Goal: Transaction & Acquisition: Purchase product/service

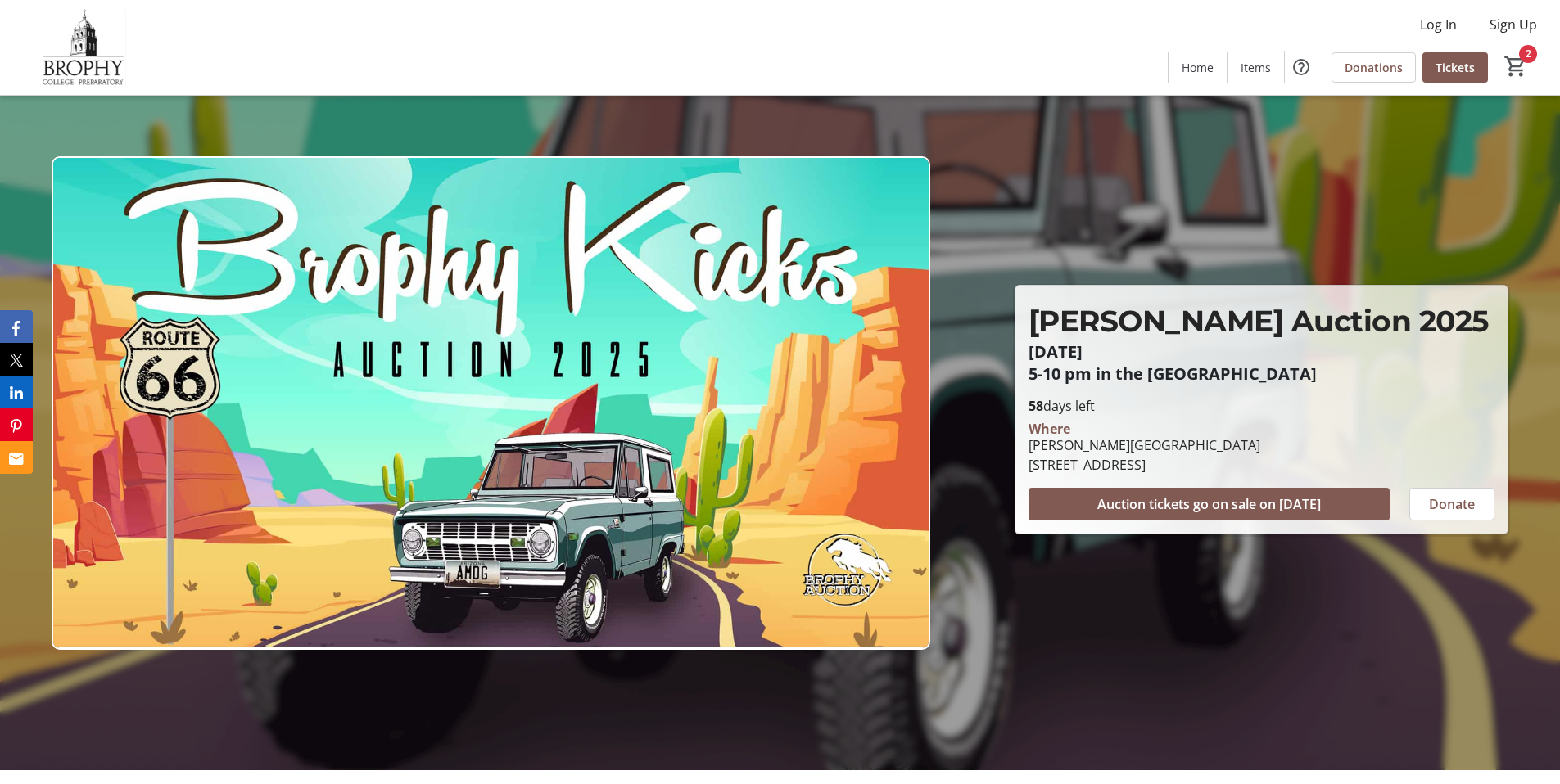
scroll to position [15, 0]
click at [1516, 59] on mat-icon "2" at bounding box center [1516, 66] width 25 height 25
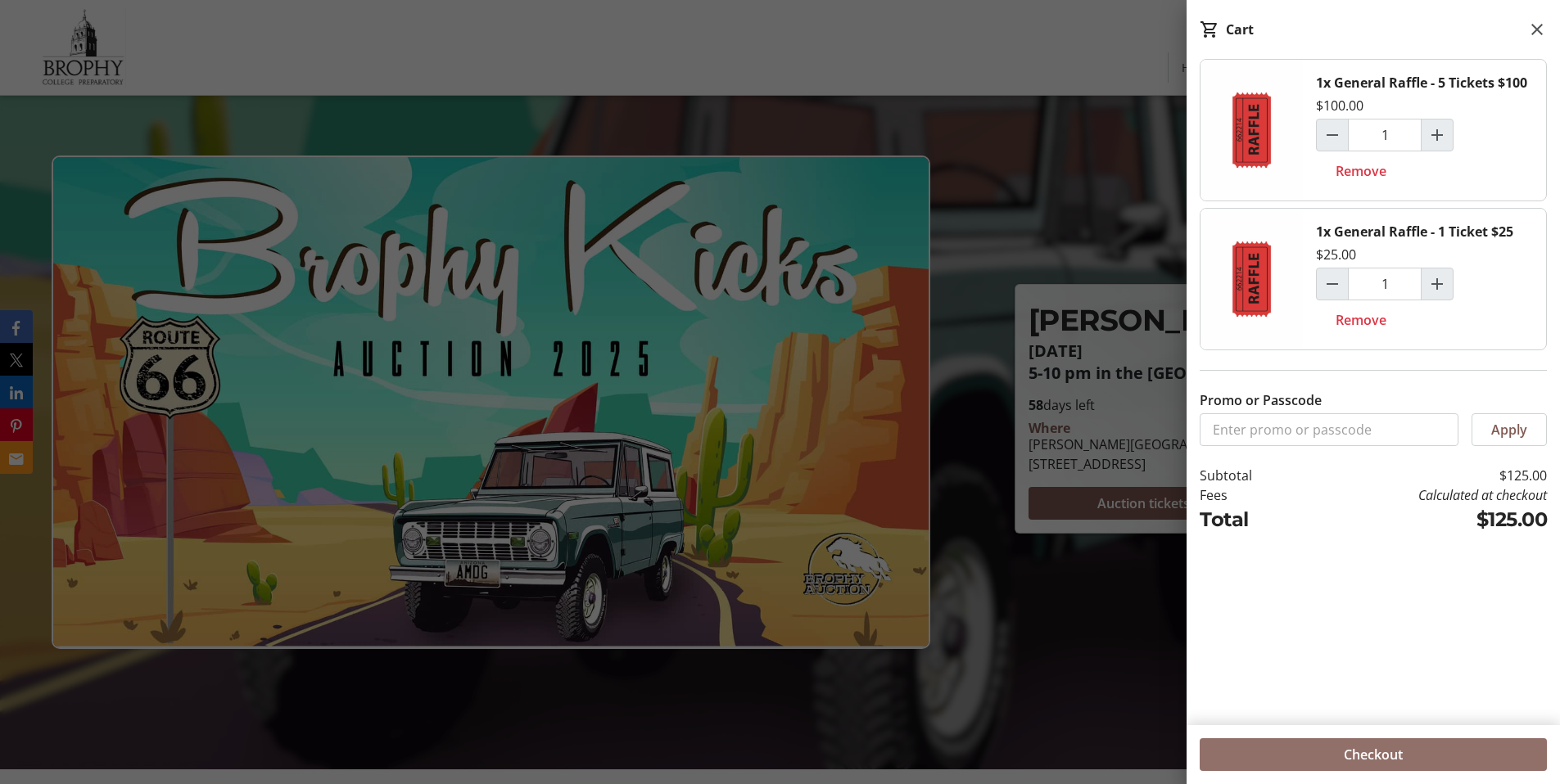
click at [1345, 762] on span "Checkout" at bounding box center [1373, 754] width 59 height 20
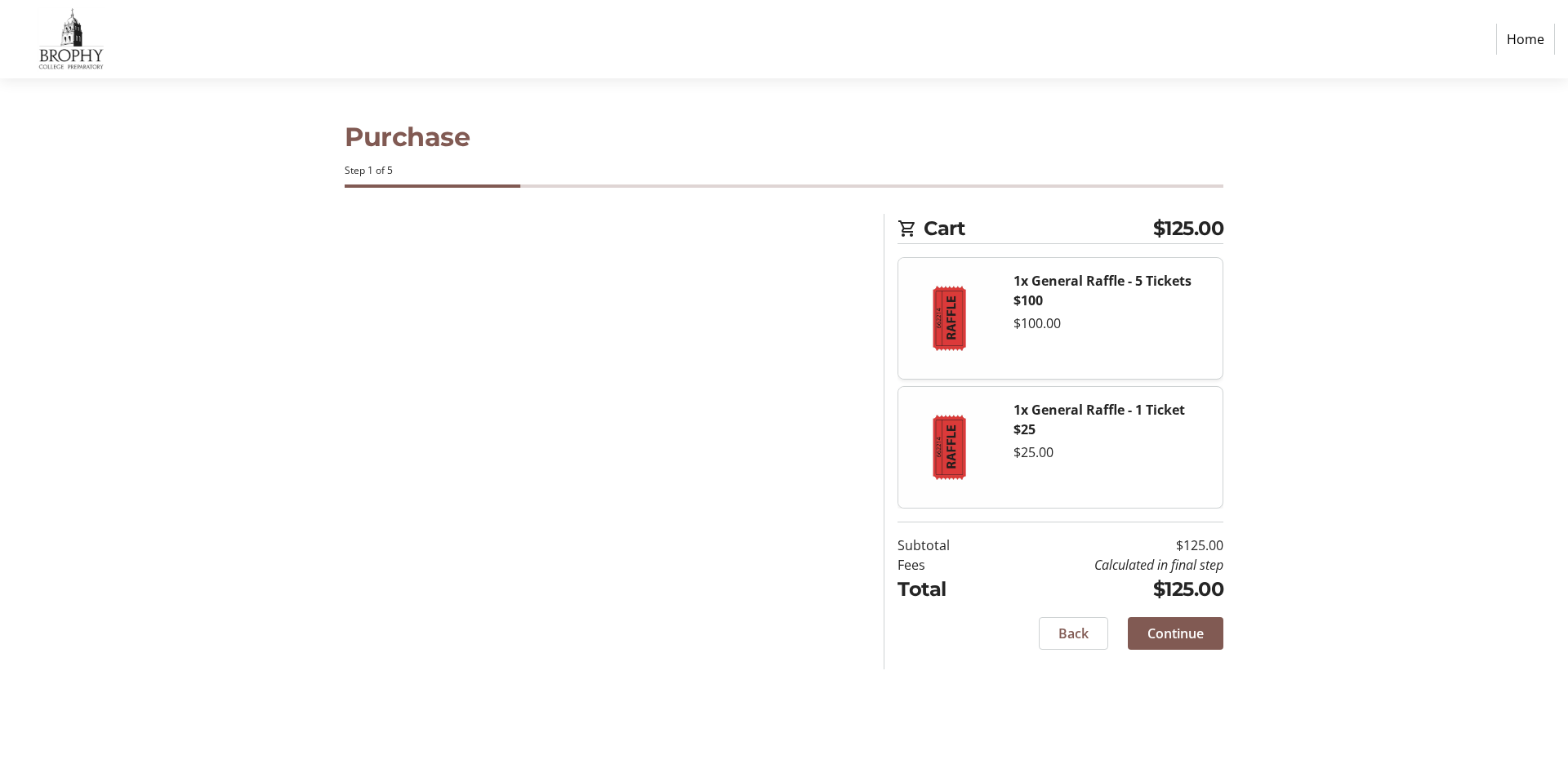
select select "US"
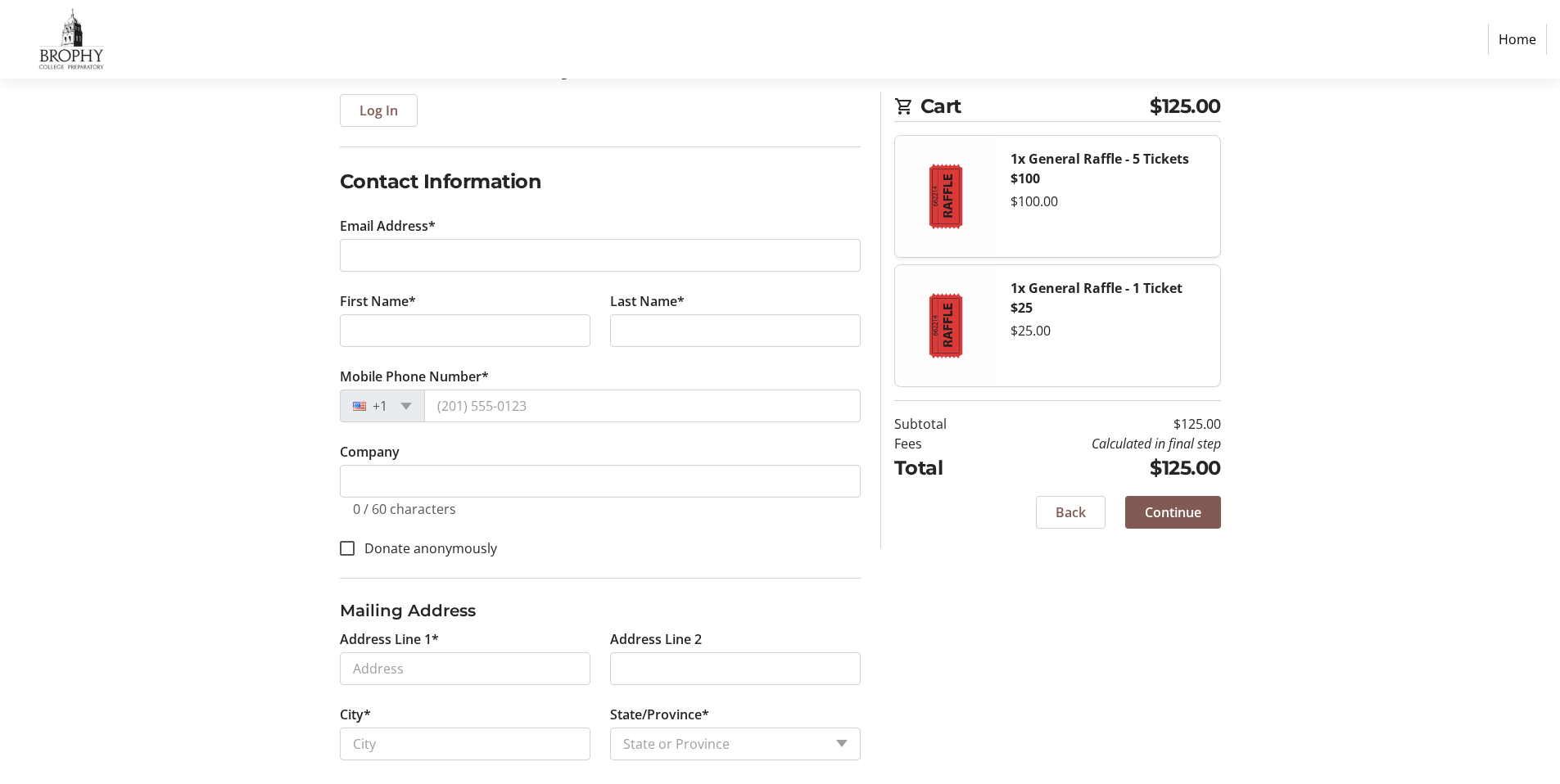
scroll to position [269, 0]
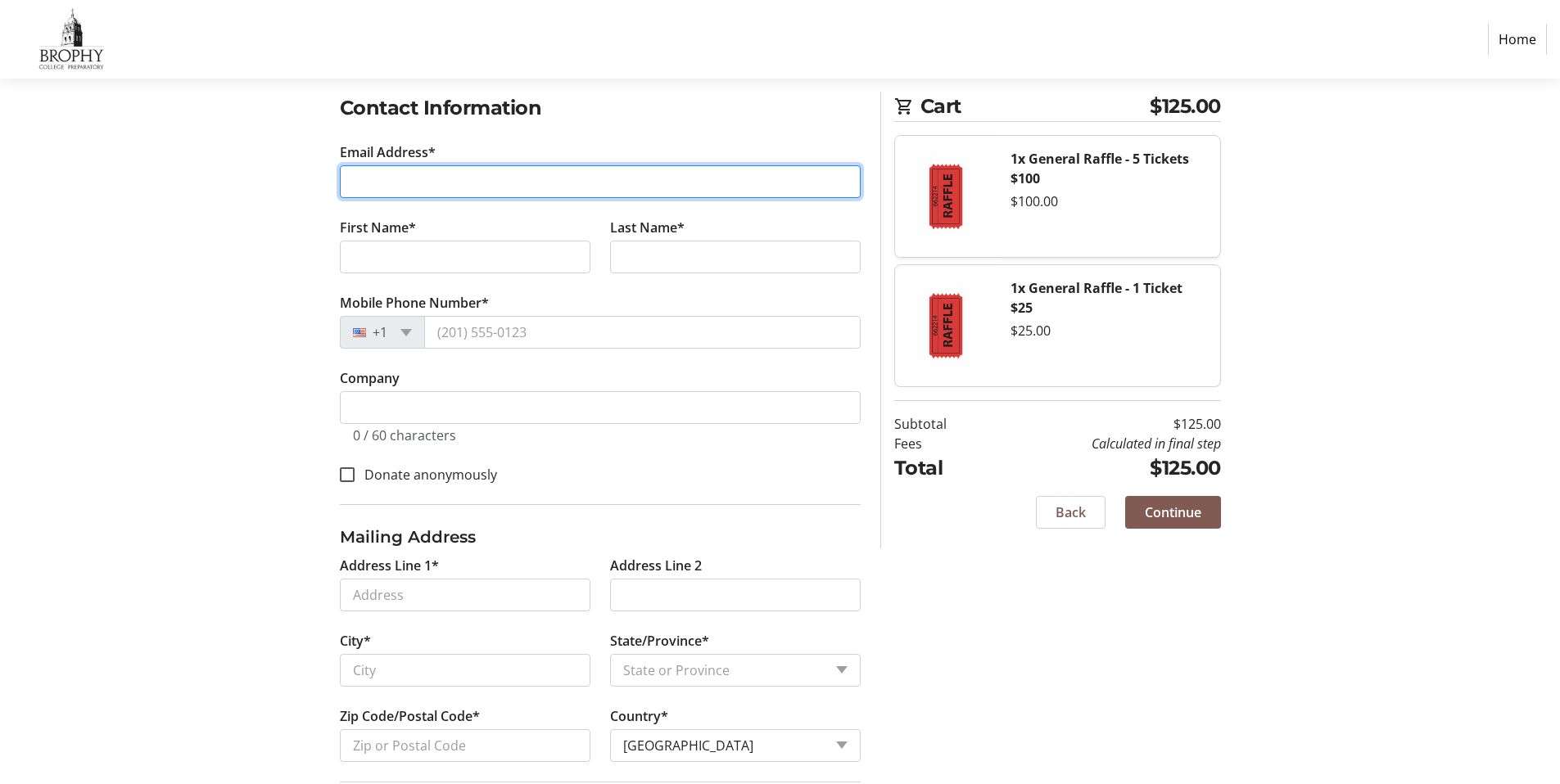
click at [638, 175] on input "Email Address*" at bounding box center [600, 181] width 521 height 33
type input "[PERSON_NAME][EMAIL_ADDRESS][DOMAIN_NAME]"
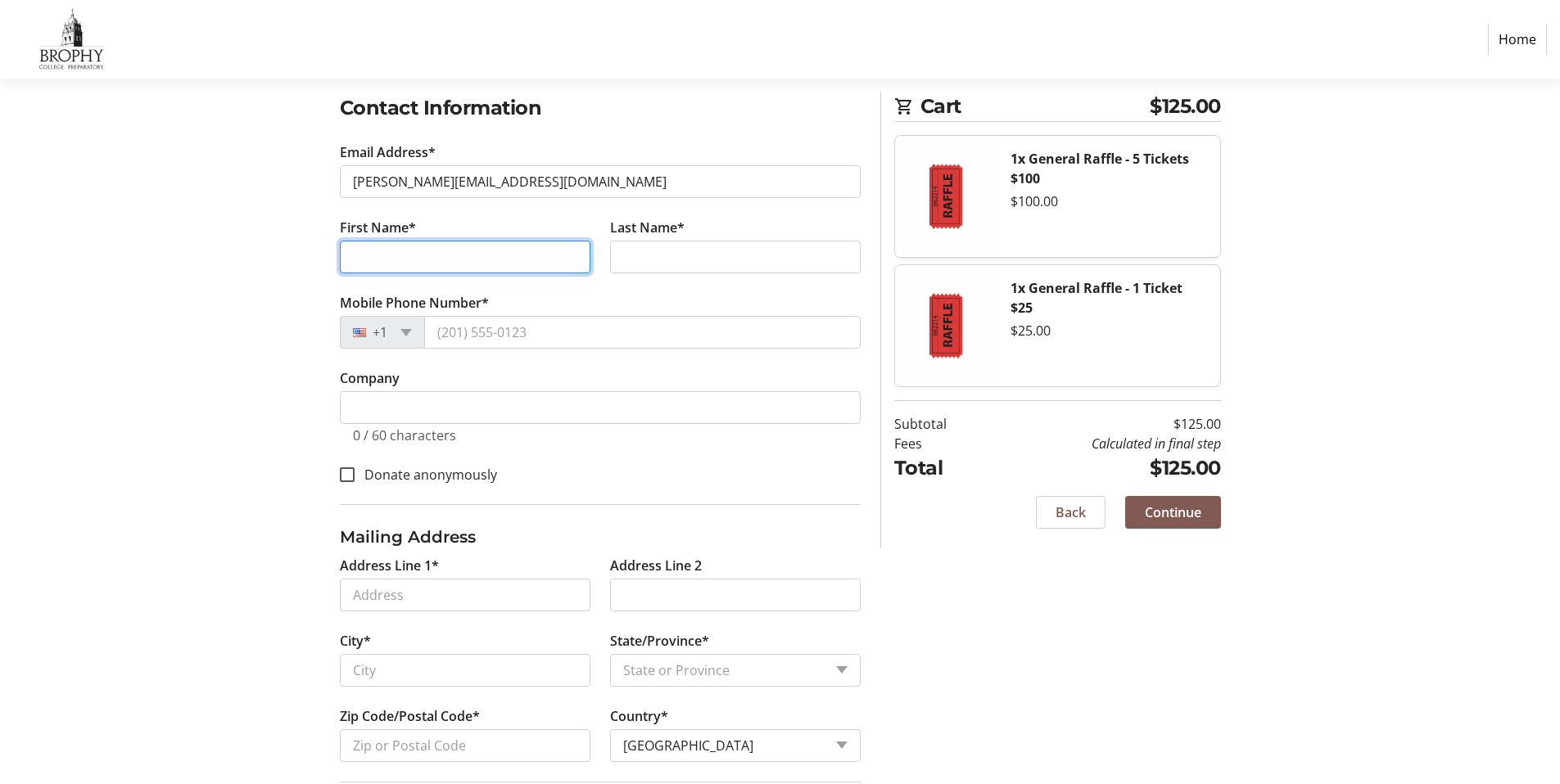
type input "[PERSON_NAME]"
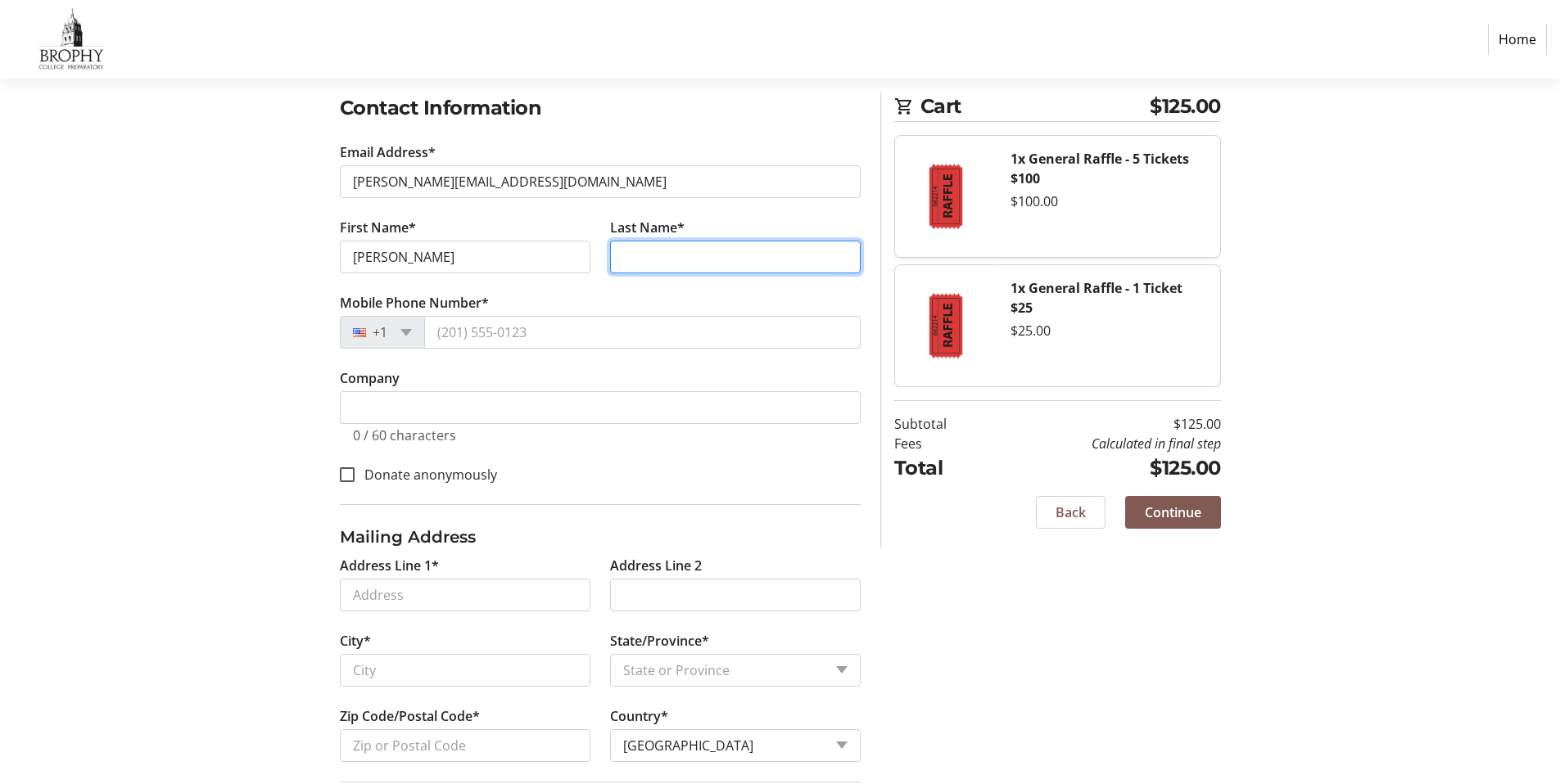
type input "Zalle"
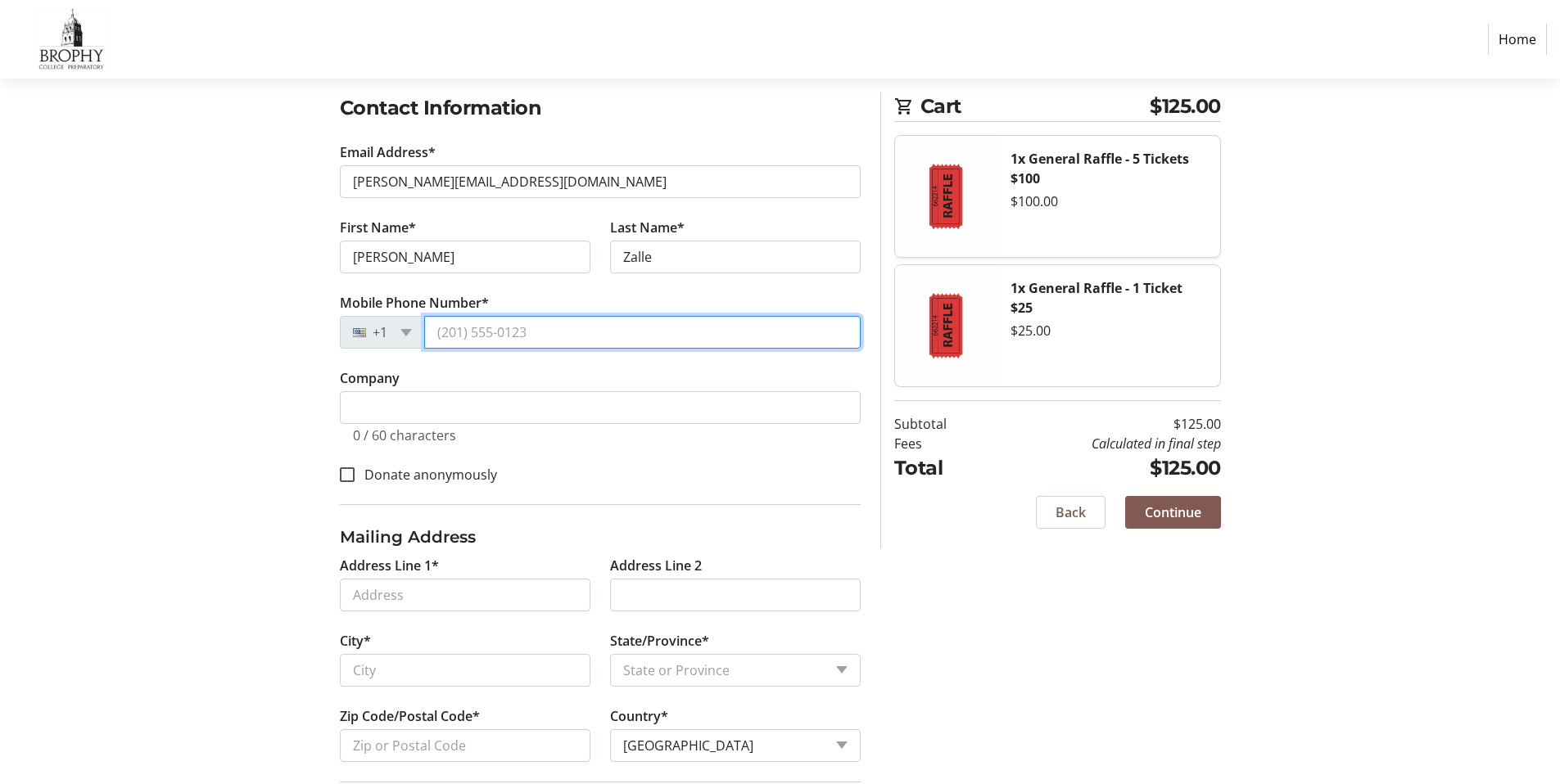
type input "[PHONE_NUMBER]"
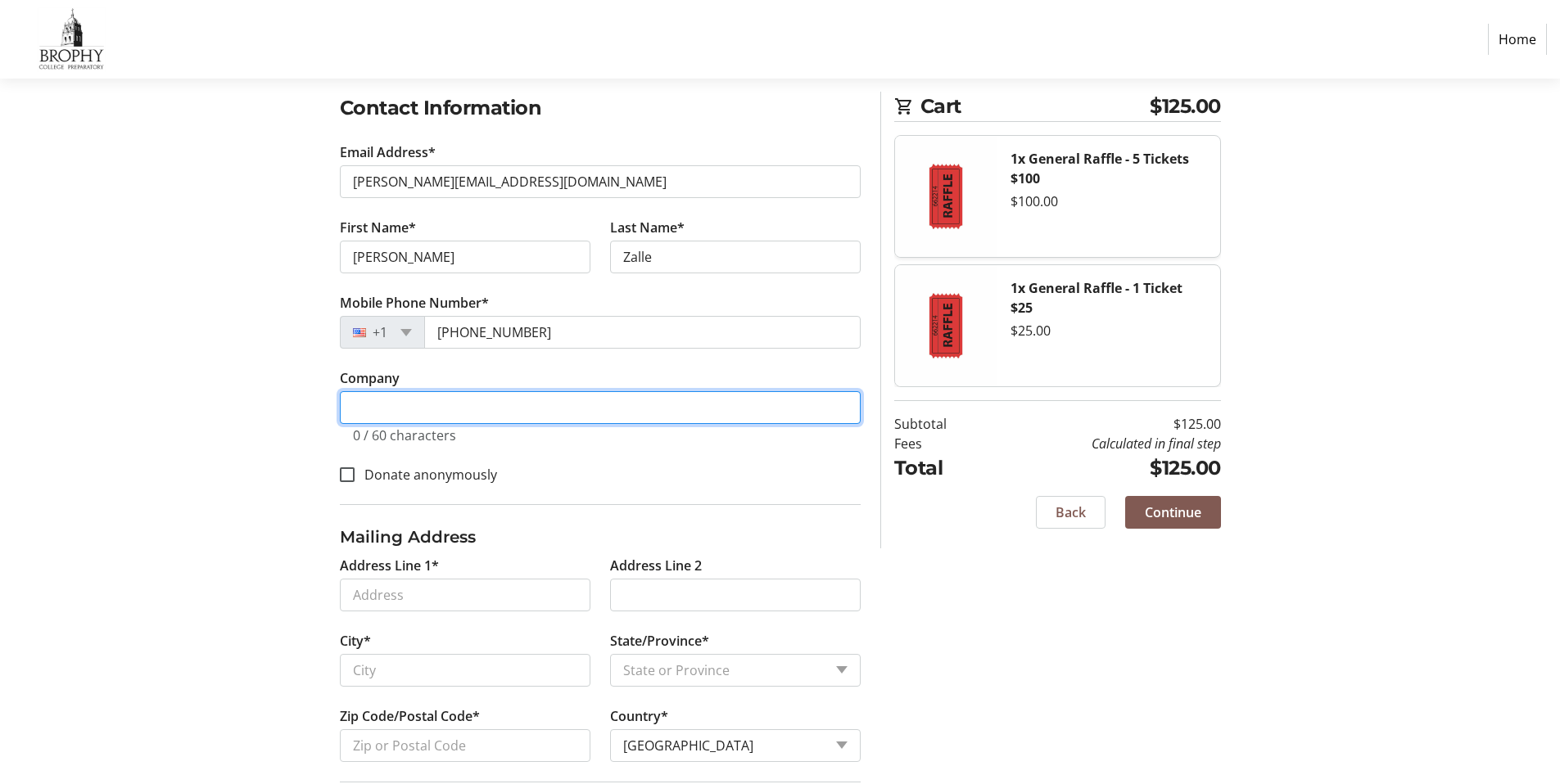
type input "[PERSON_NAME][GEOGRAPHIC_DATA]"
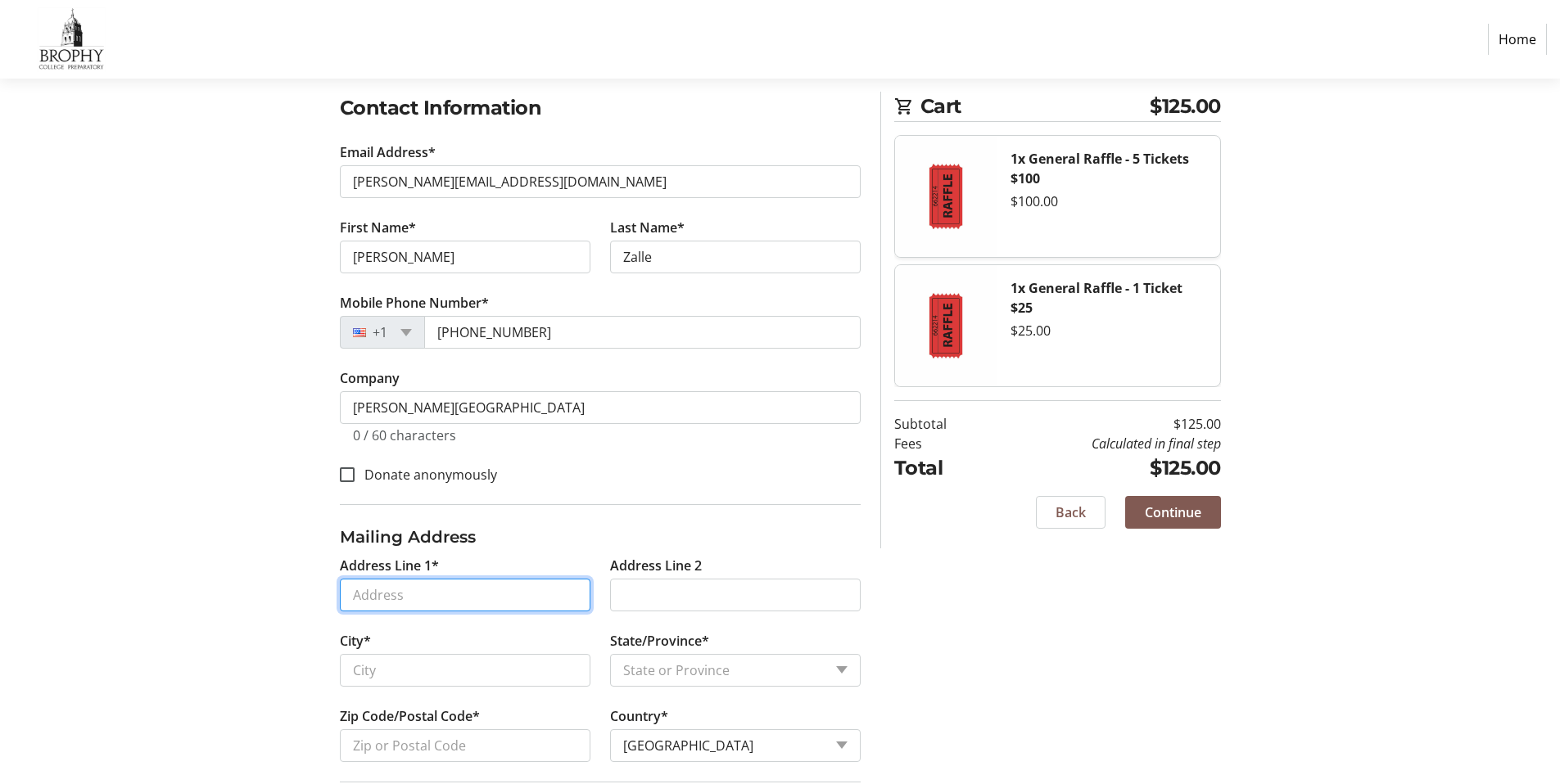
type input "[STREET_ADDRESS]"
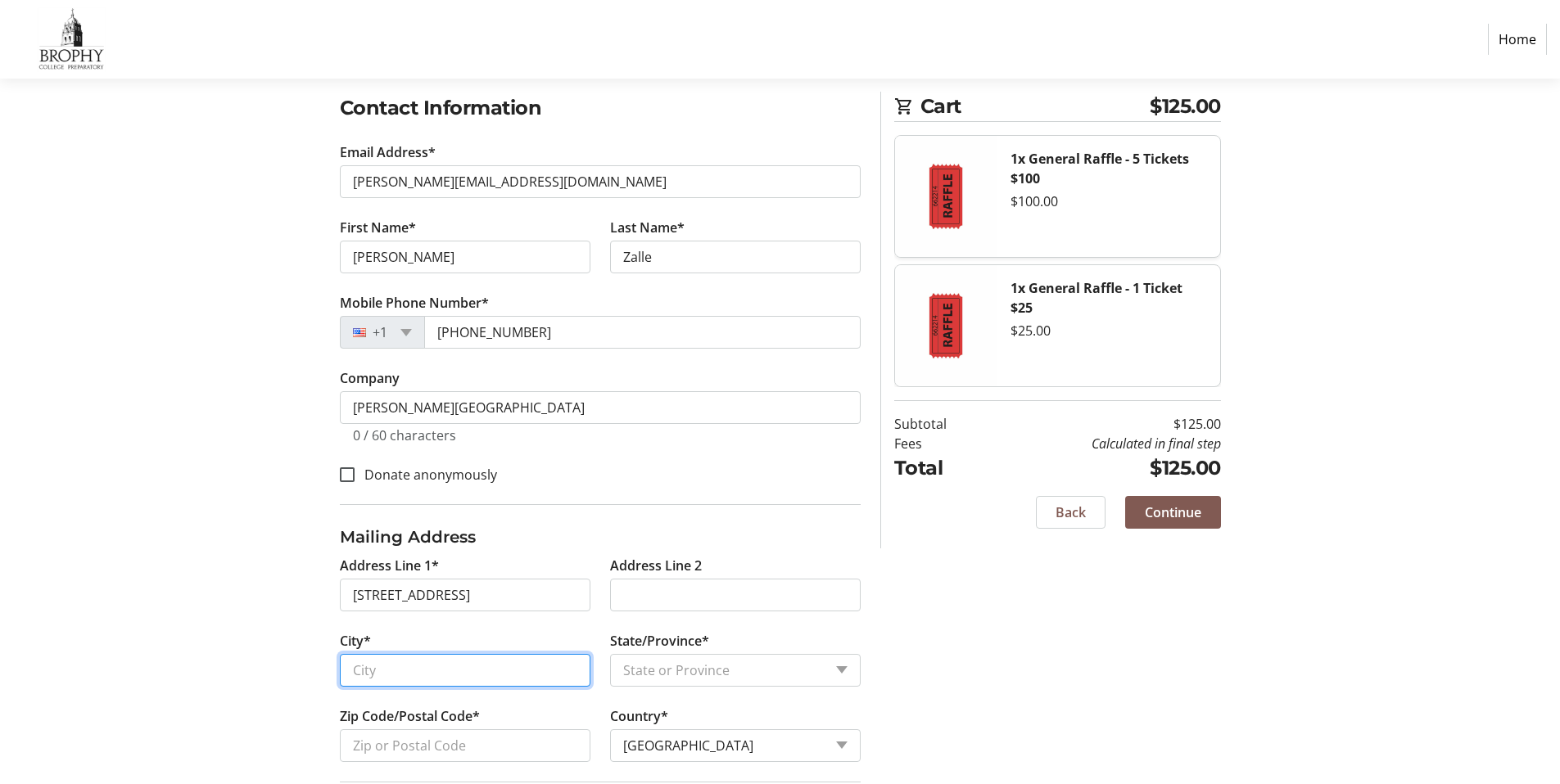
type input "Phoenix"
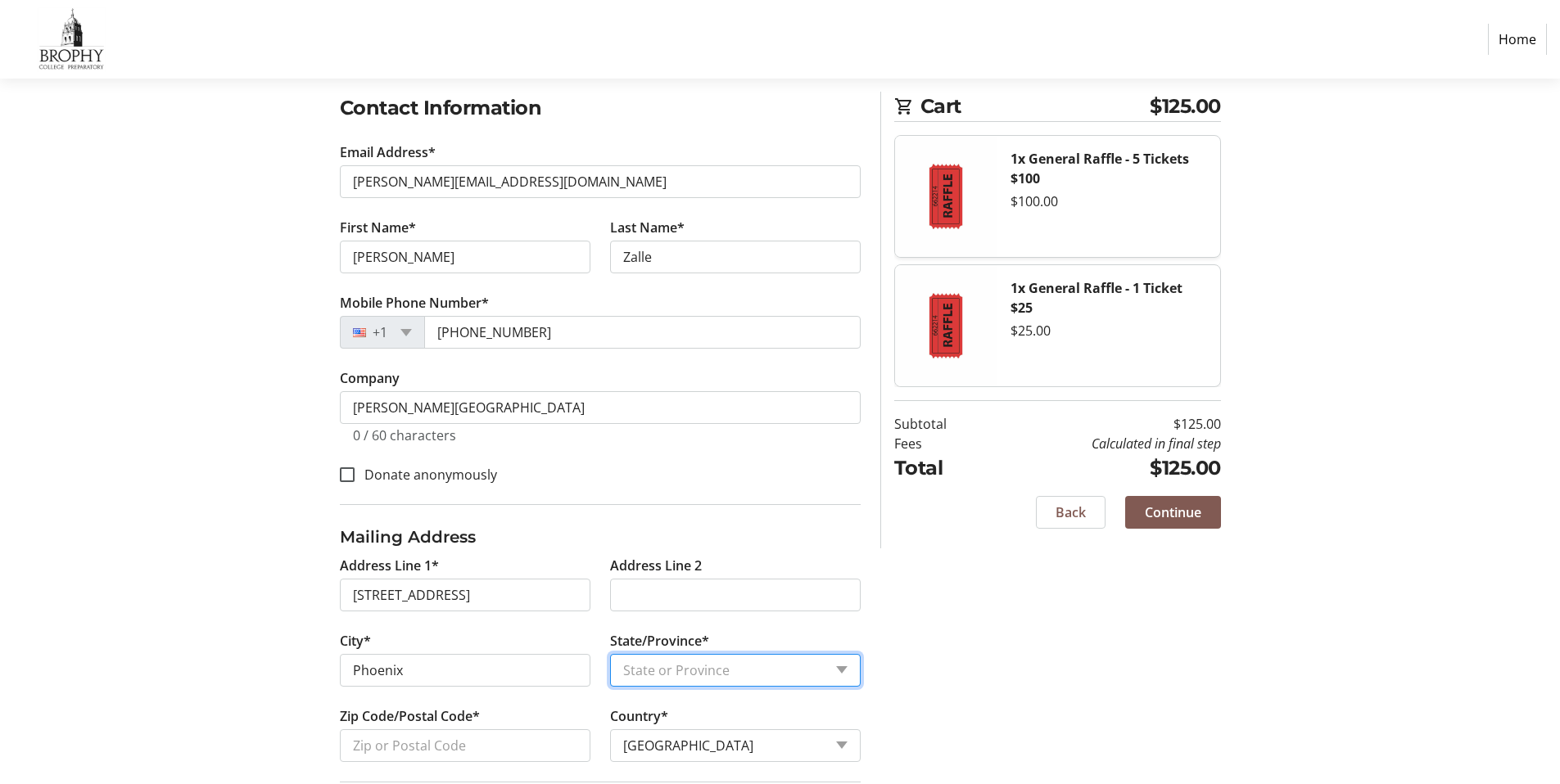
select select "AZ"
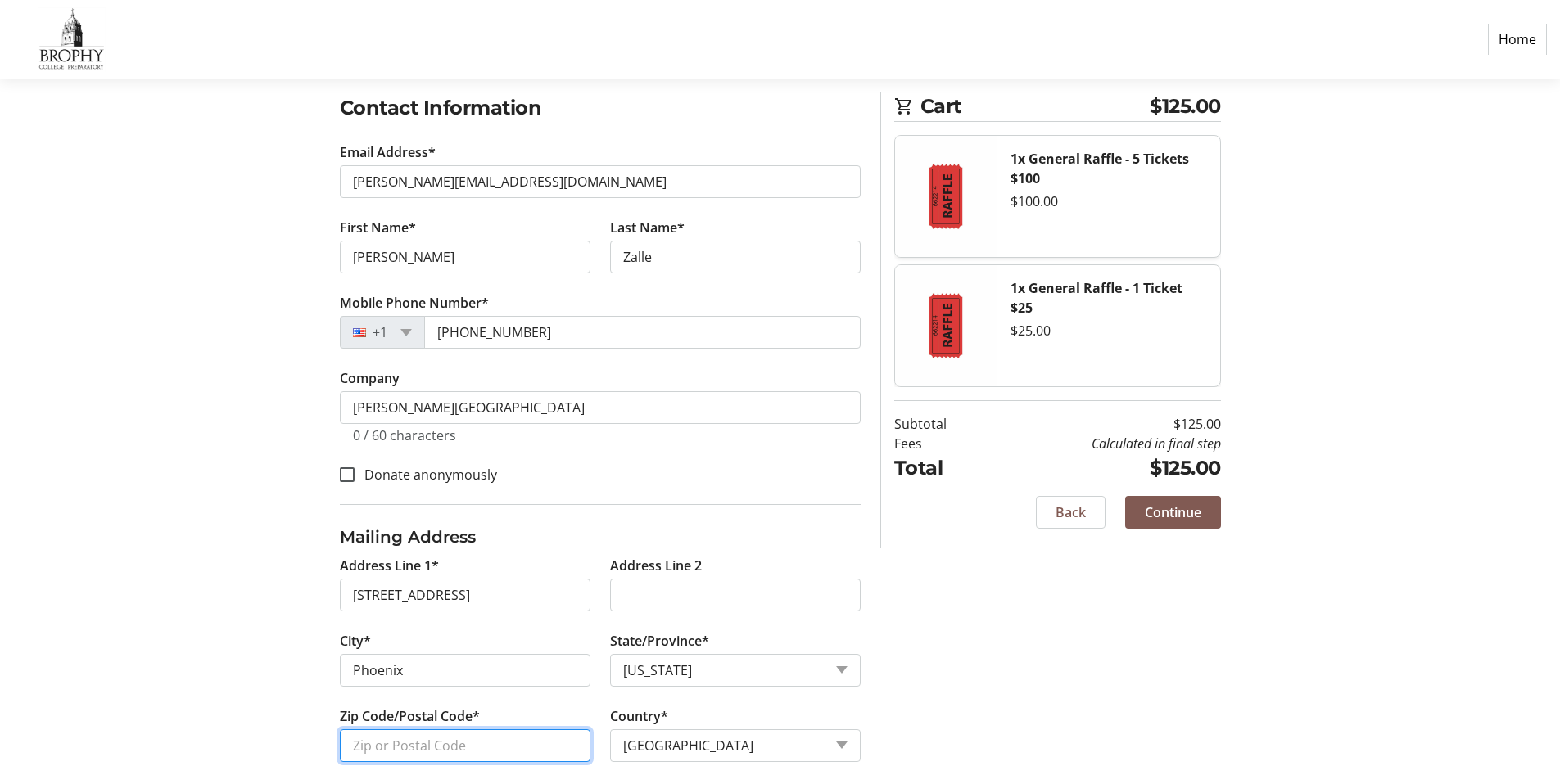
type input "85012"
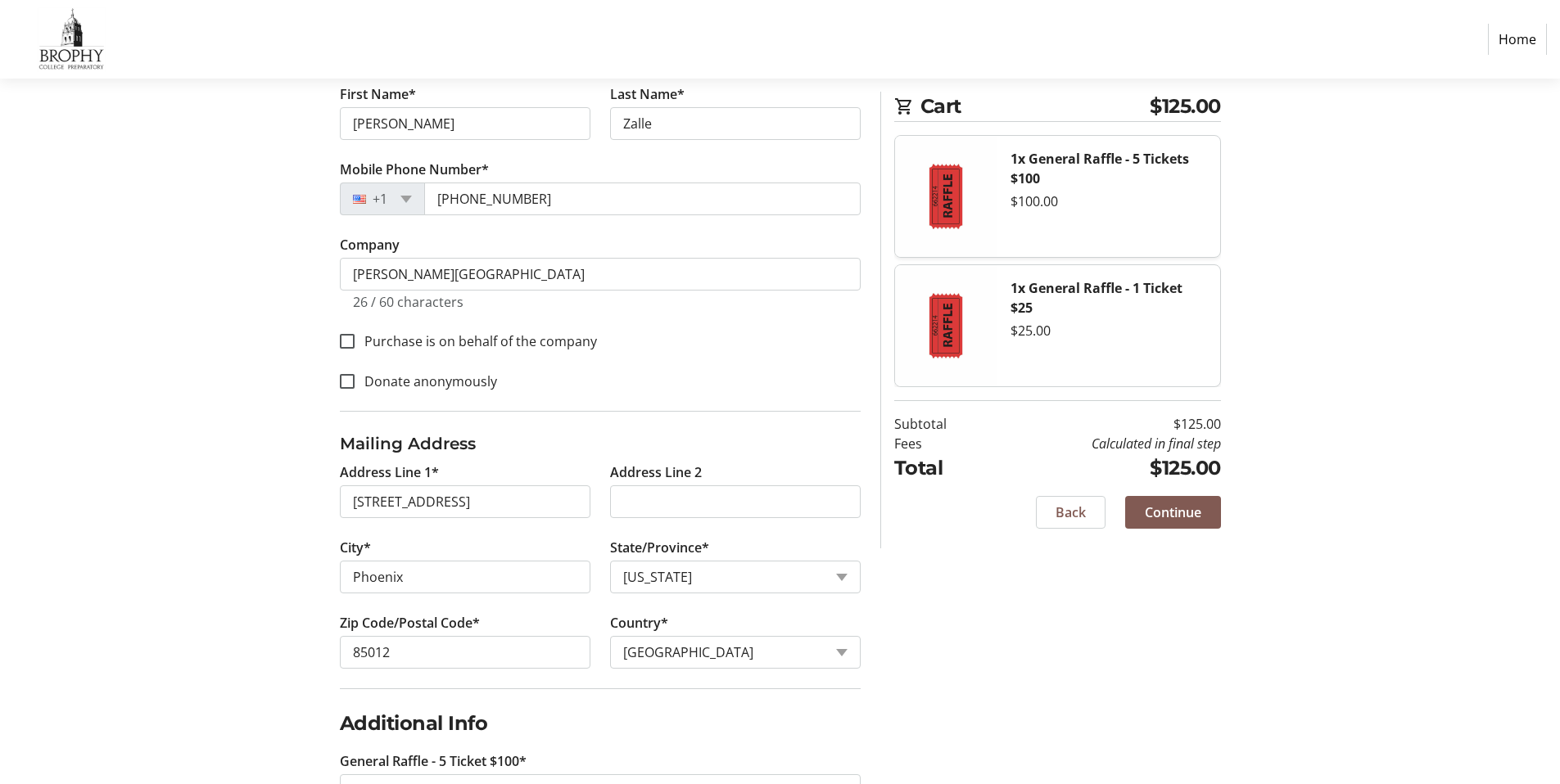
scroll to position [540, 0]
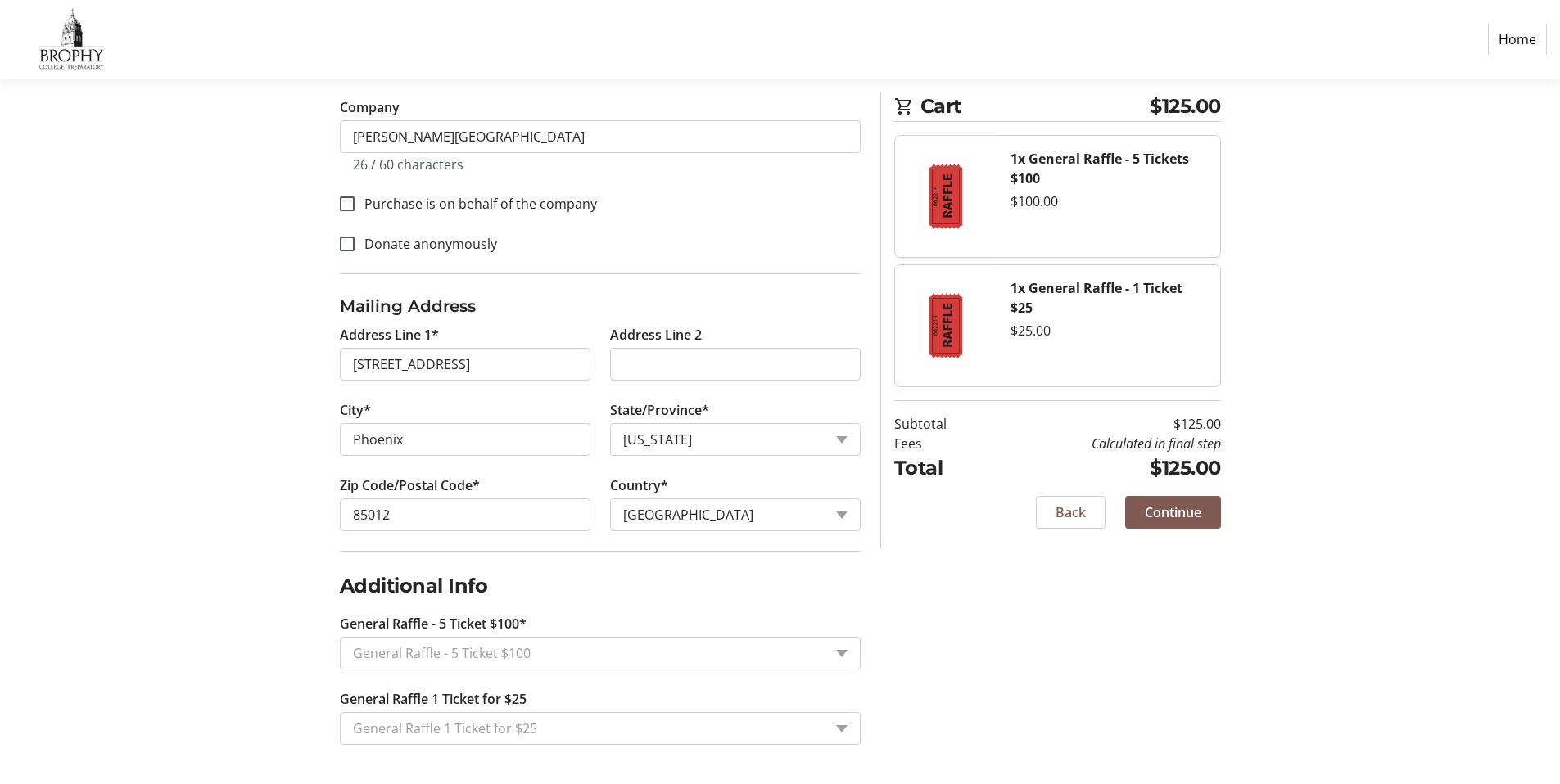
click at [682, 653] on input "General Raffle - 5 Ticket $100*" at bounding box center [587, 653] width 470 height 20
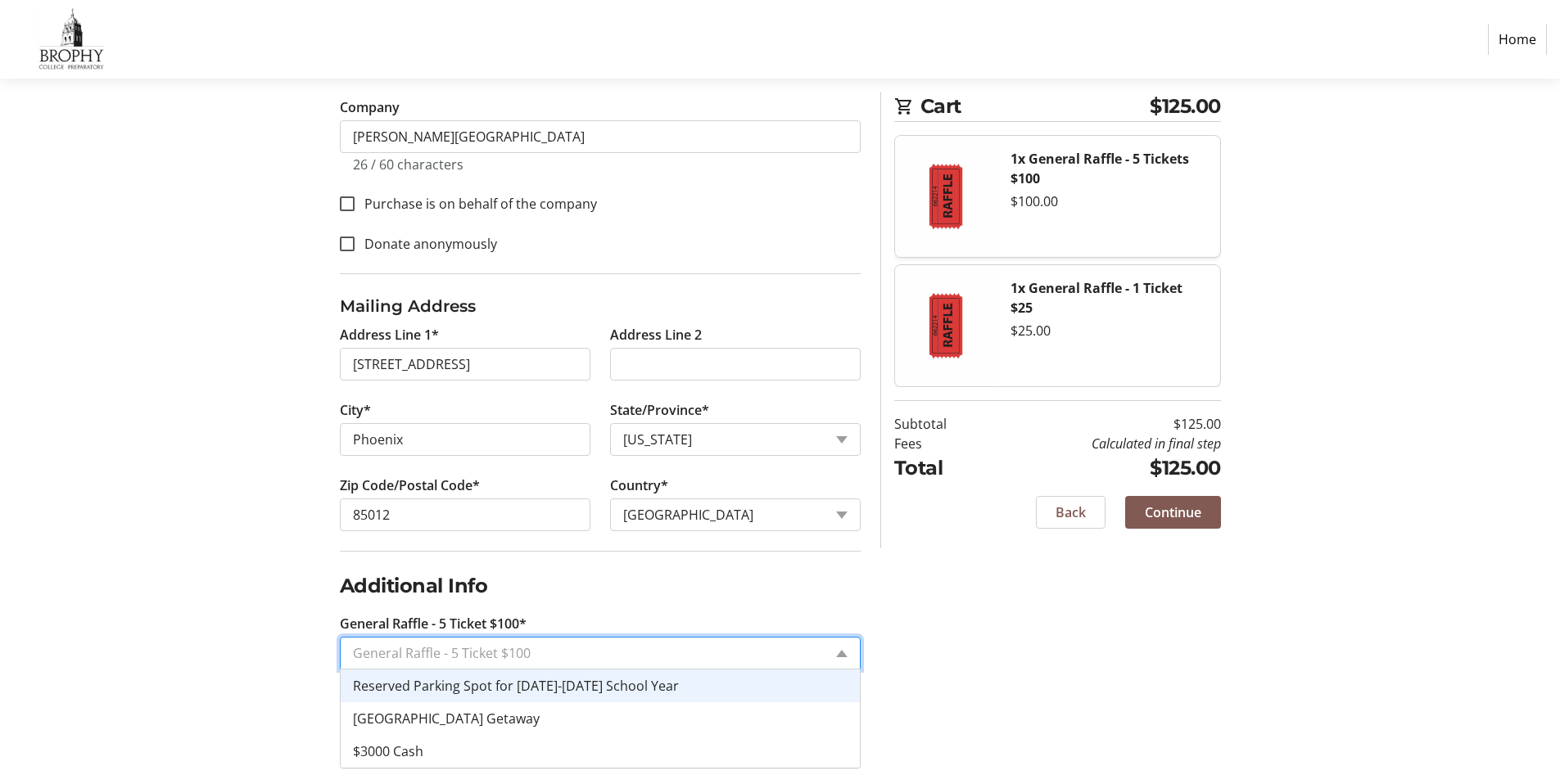
click at [682, 653] on input "General Raffle - 5 Ticket $100*" at bounding box center [587, 653] width 470 height 20
click at [950, 670] on div "Log In to Your Account (Optional) Or continue below to checkout as a guest. Log…" at bounding box center [780, 229] width 1081 height 1110
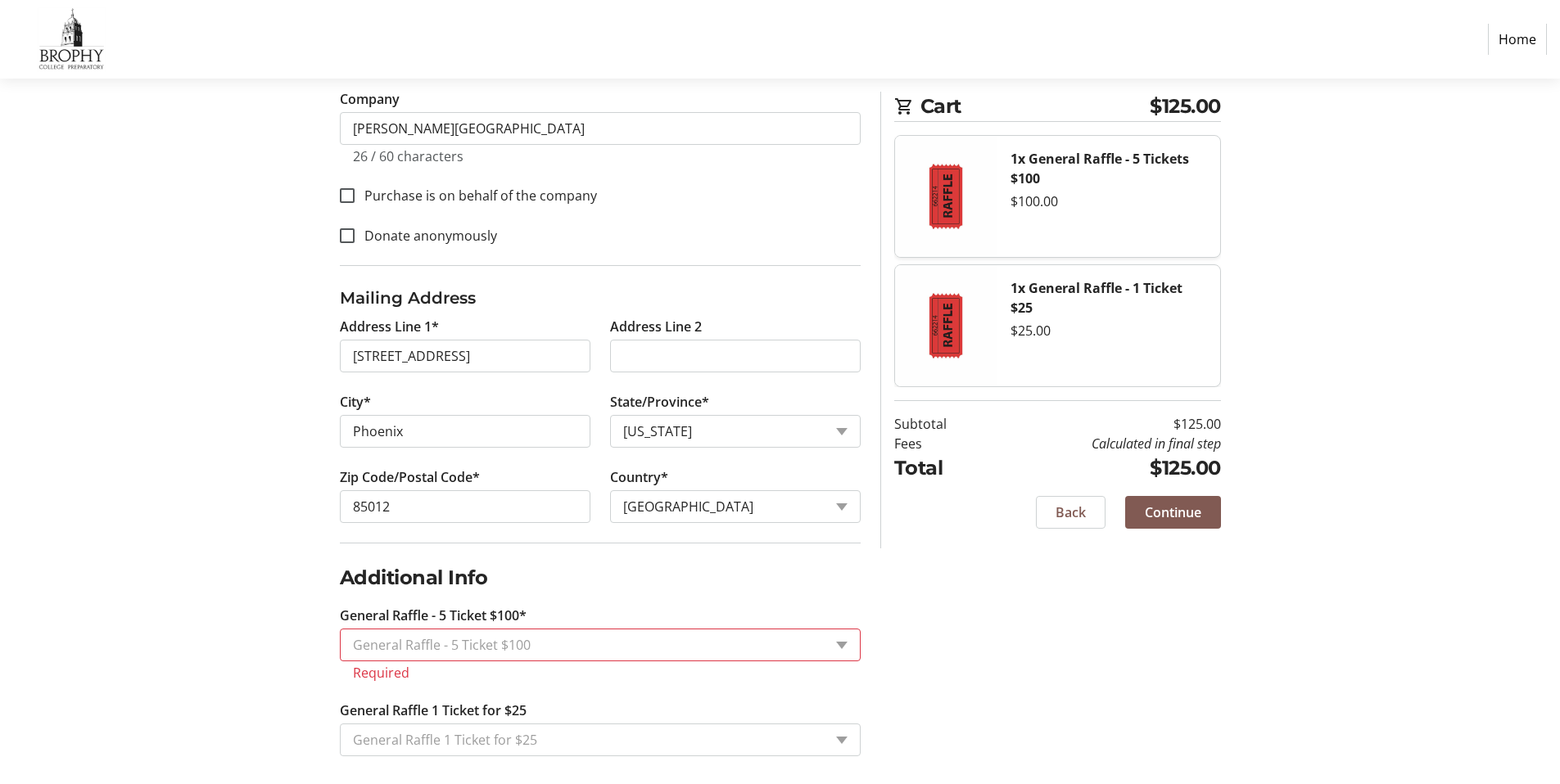
scroll to position [560, 0]
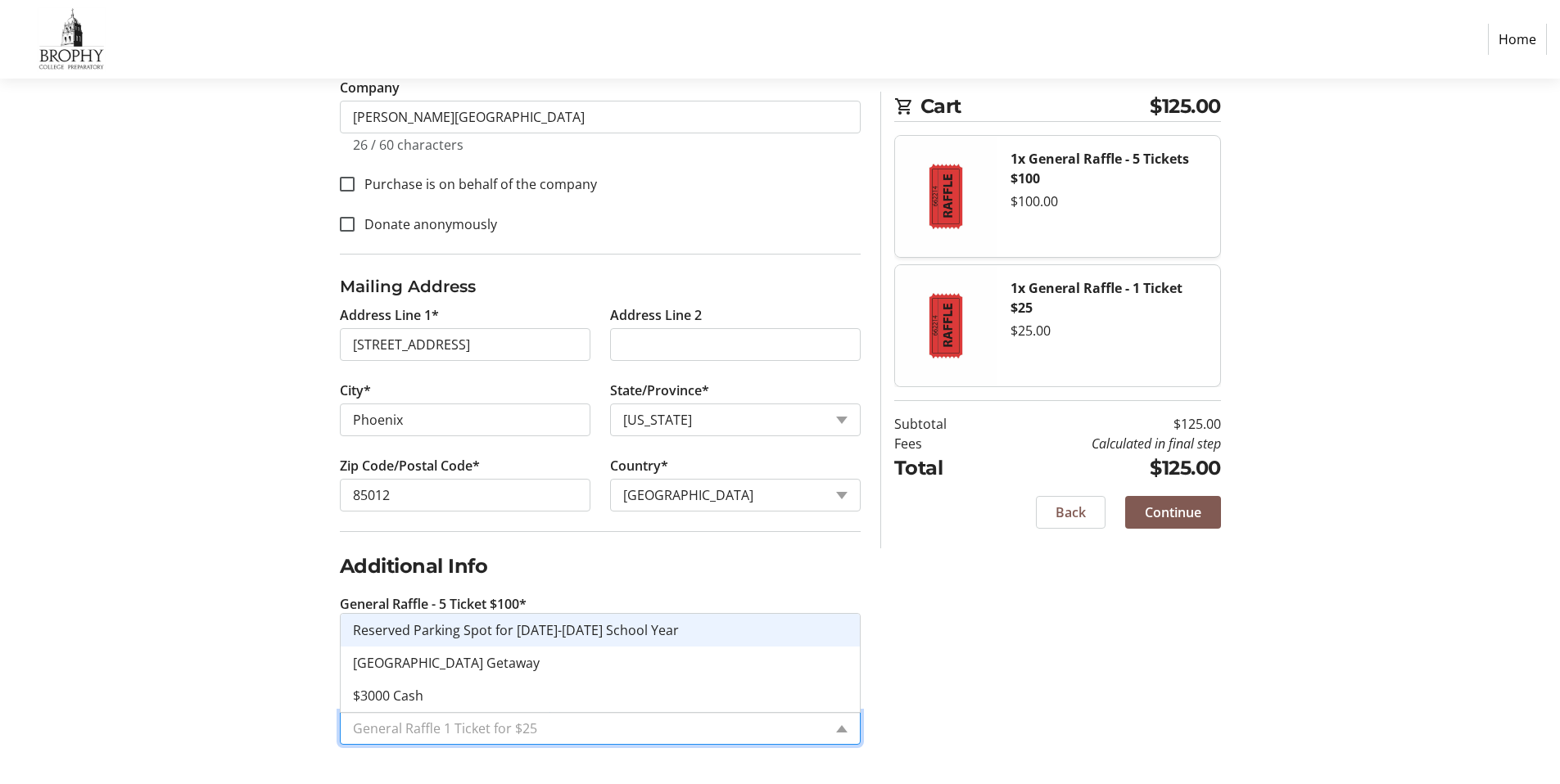
click at [718, 726] on input "General Raffle 1 Ticket for $25" at bounding box center [587, 728] width 470 height 20
click at [976, 677] on div "Log In to Your Account (Optional) Or continue below to checkout as a guest. Log…" at bounding box center [780, 219] width 1081 height 1130
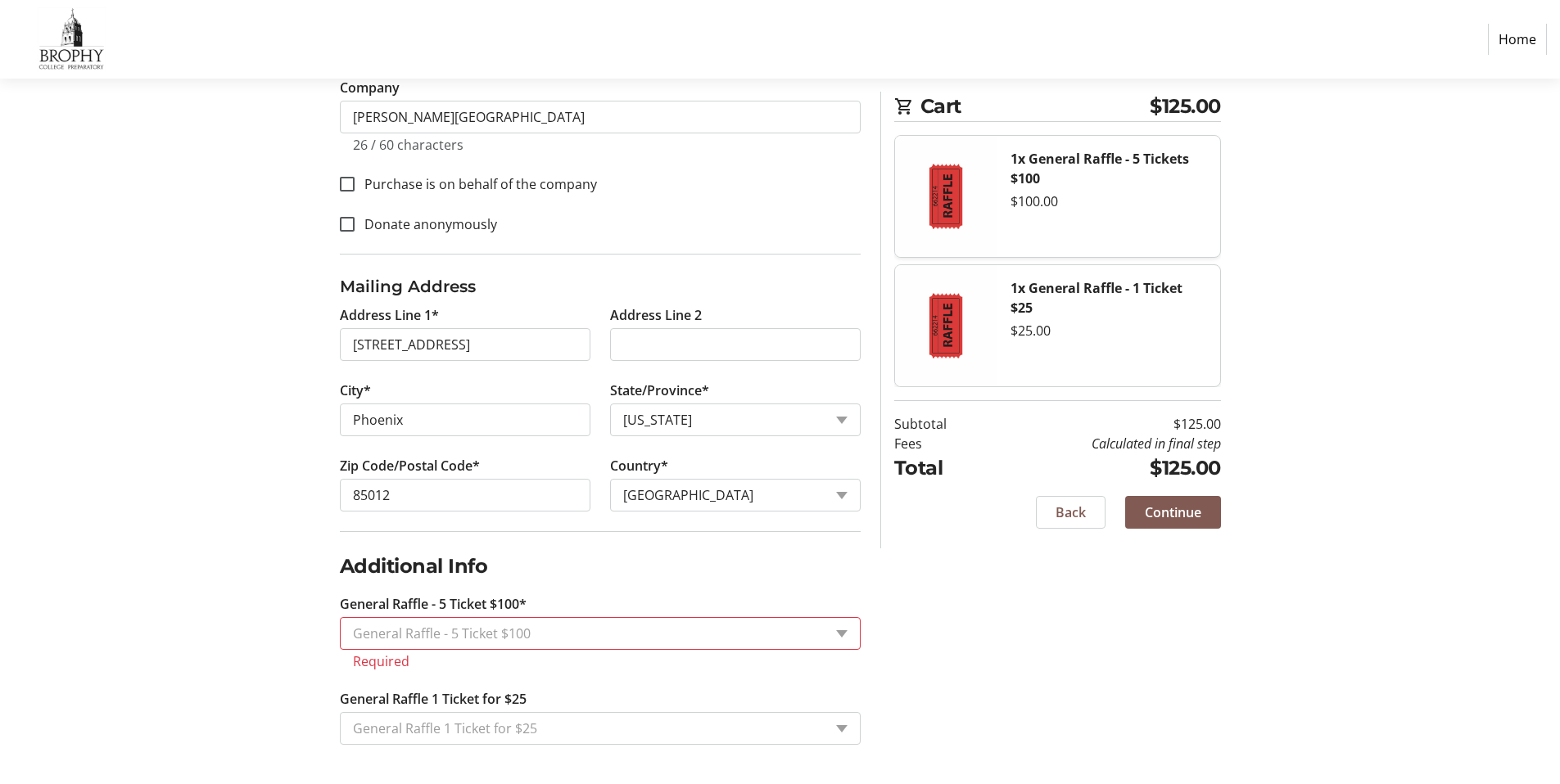
click at [260, 532] on div "Log In to Your Account (Optional) Or continue below to checkout as a guest. Log…" at bounding box center [780, 219] width 1081 height 1130
drag, startPoint x: 957, startPoint y: 696, endPoint x: 953, endPoint y: 641, distance: 55.1
click at [953, 644] on div "Log In to Your Account (Optional) Or continue below to checkout as a guest. Log…" at bounding box center [780, 219] width 1081 height 1130
click at [1128, 636] on div "Log In to Your Account (Optional) Or continue below to checkout as a guest. Log…" at bounding box center [780, 219] width 1081 height 1130
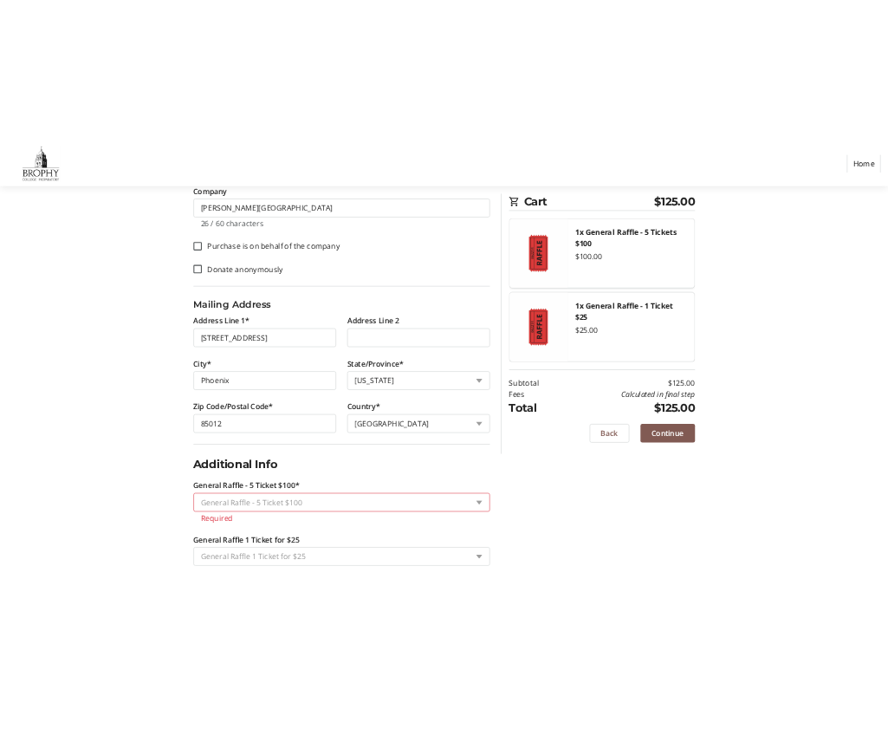
scroll to position [592, 0]
